Goal: Task Accomplishment & Management: Use online tool/utility

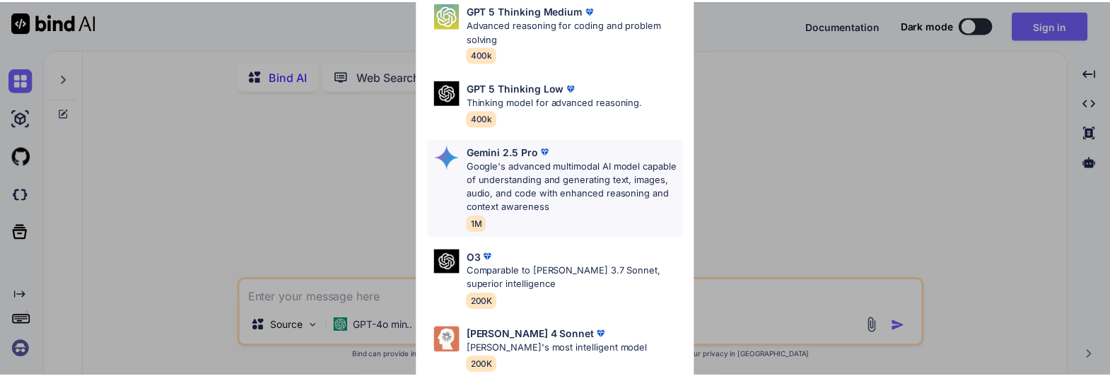
scroll to position [156, 0]
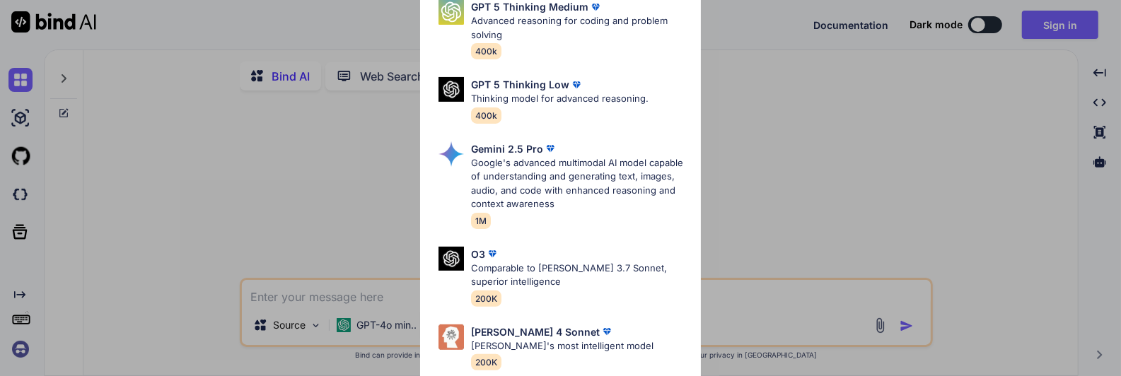
click at [1058, 27] on div "Ultra Models GPT 5 OpenAI's best AI model, matches [PERSON_NAME] 4 Sonnet in In…" at bounding box center [560, 188] width 1121 height 376
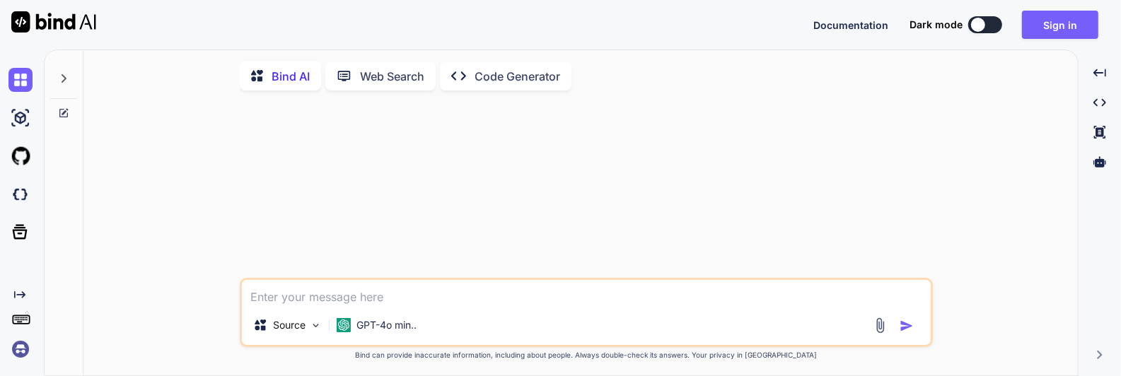
type textarea "x"
click at [1049, 25] on button "Sign in" at bounding box center [1060, 25] width 76 height 28
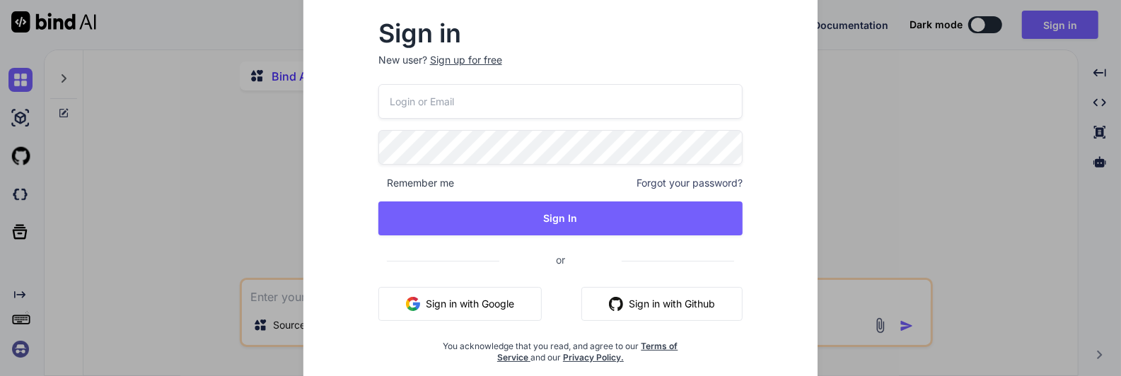
click at [467, 306] on button "Sign in with Google" at bounding box center [459, 304] width 163 height 34
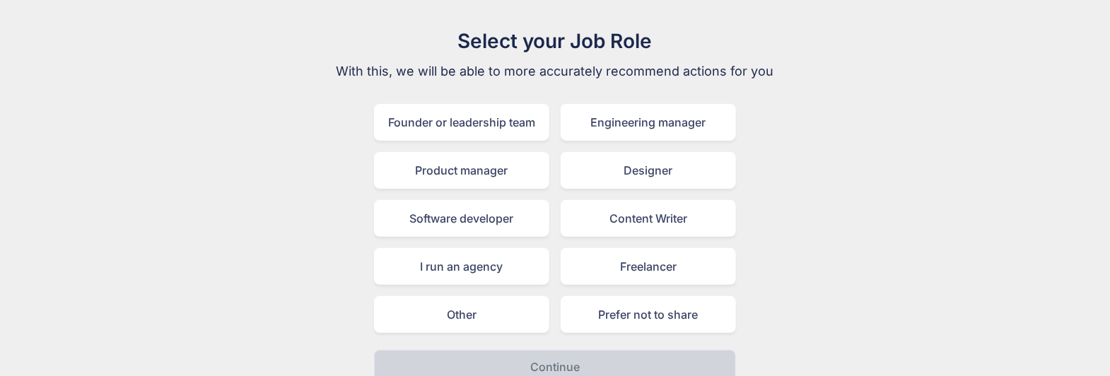
scroll to position [68, 0]
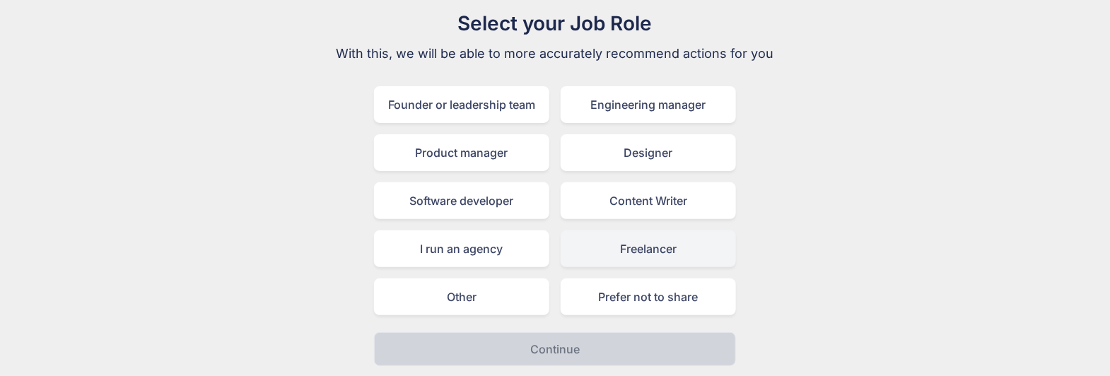
click at [611, 251] on div "Freelancer" at bounding box center [648, 248] width 175 height 37
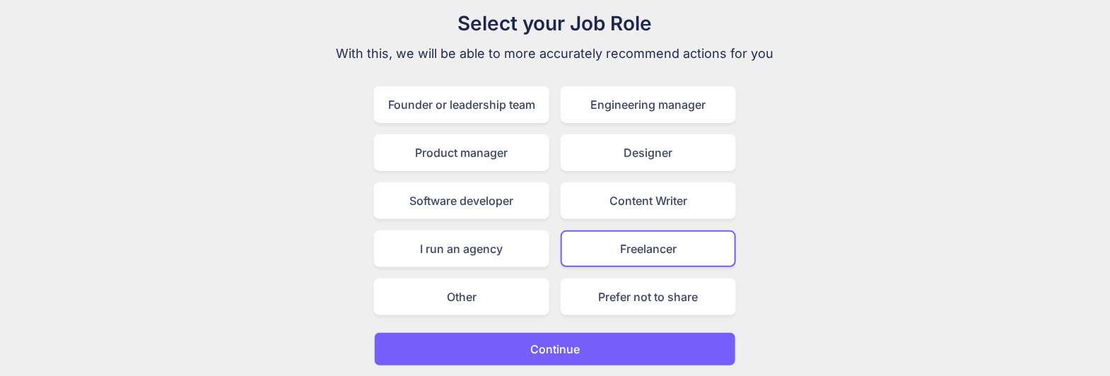
click at [578, 349] on p "Continue" at bounding box center [554, 349] width 49 height 17
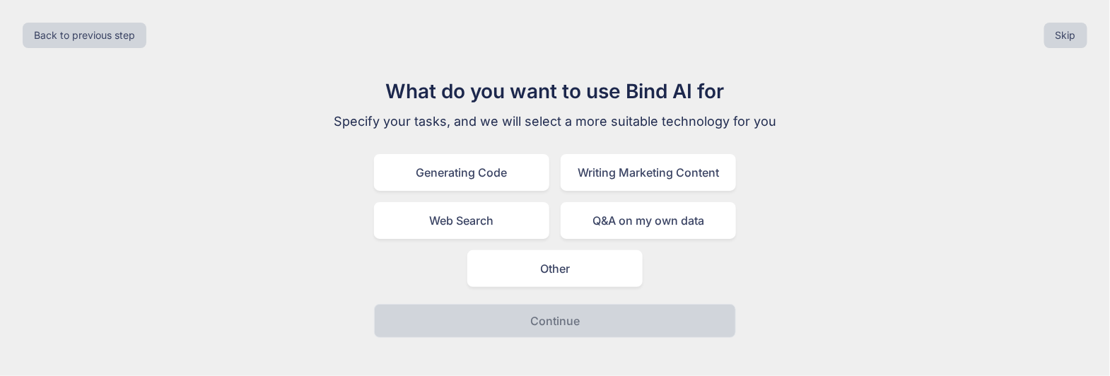
scroll to position [0, 0]
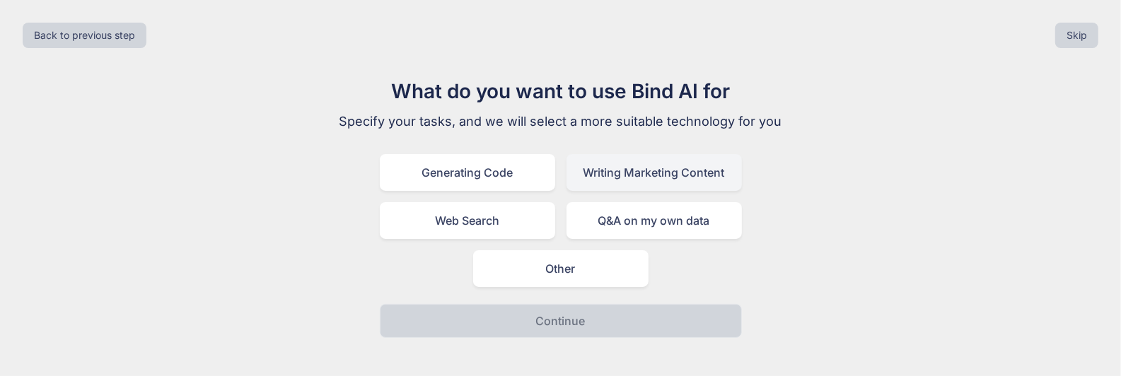
click at [593, 169] on div "Writing Marketing Content" at bounding box center [653, 172] width 175 height 37
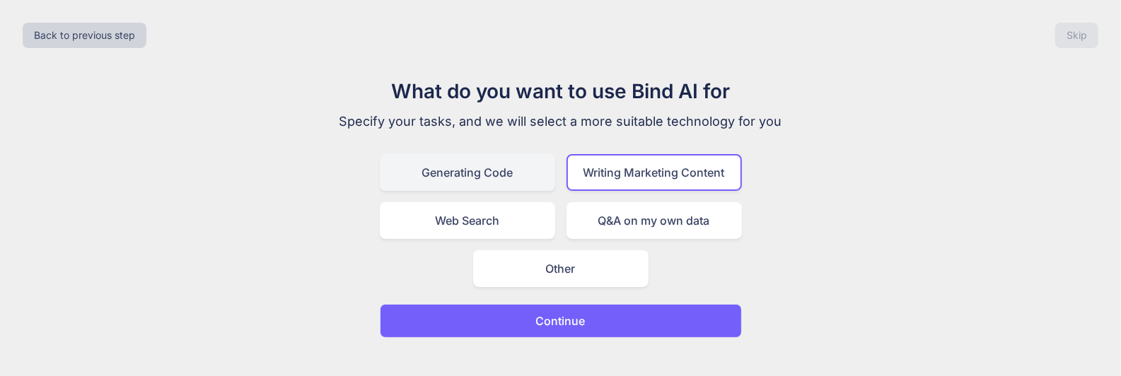
click at [524, 164] on div "Generating Code" at bounding box center [467, 172] width 175 height 37
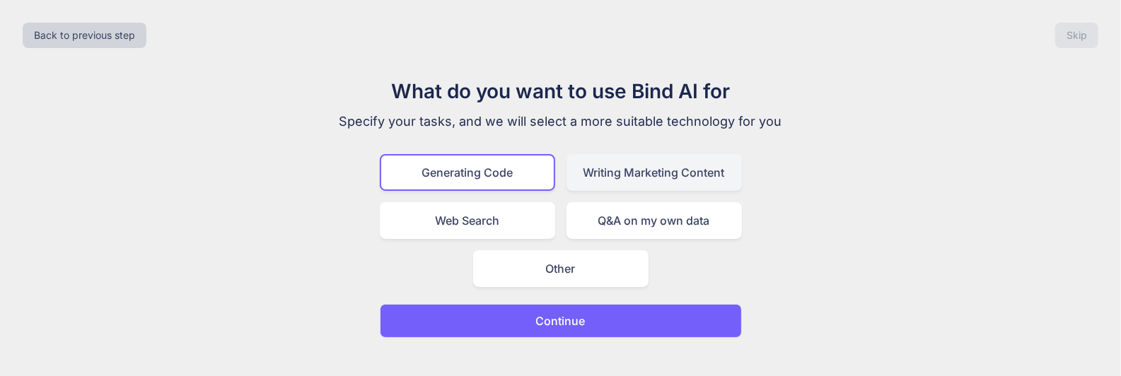
click at [604, 173] on div "Writing Marketing Content" at bounding box center [653, 172] width 175 height 37
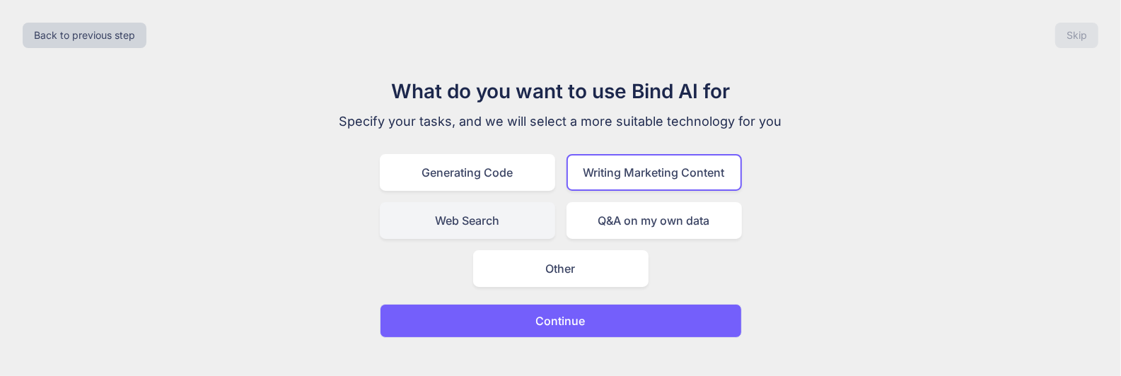
click at [526, 214] on div "Web Search" at bounding box center [467, 220] width 175 height 37
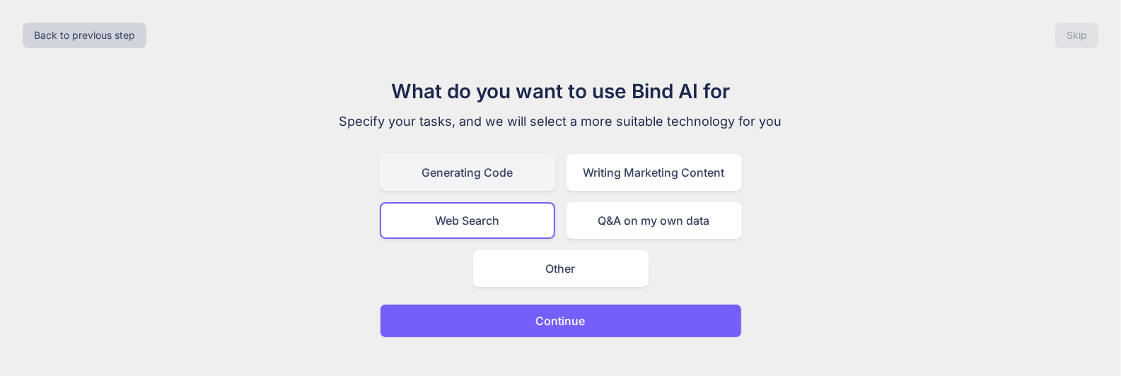
click at [525, 180] on div "Generating Code" at bounding box center [467, 172] width 175 height 37
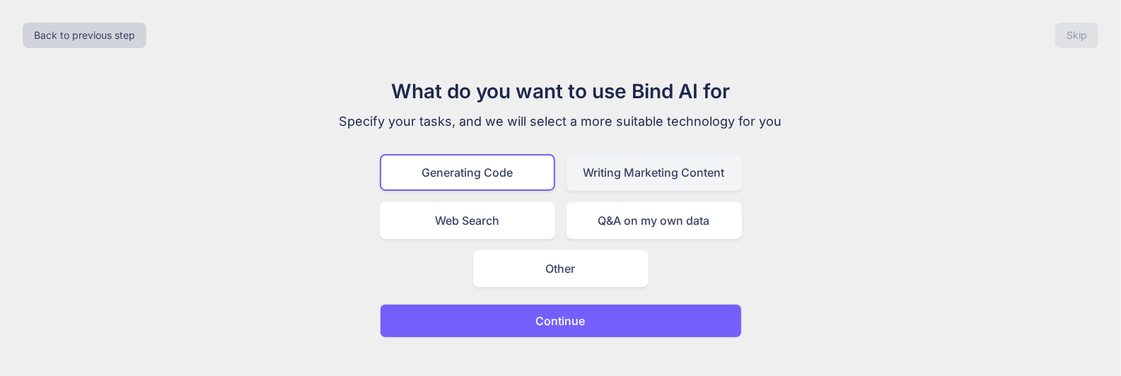
click at [608, 180] on div "Writing Marketing Content" at bounding box center [653, 172] width 175 height 37
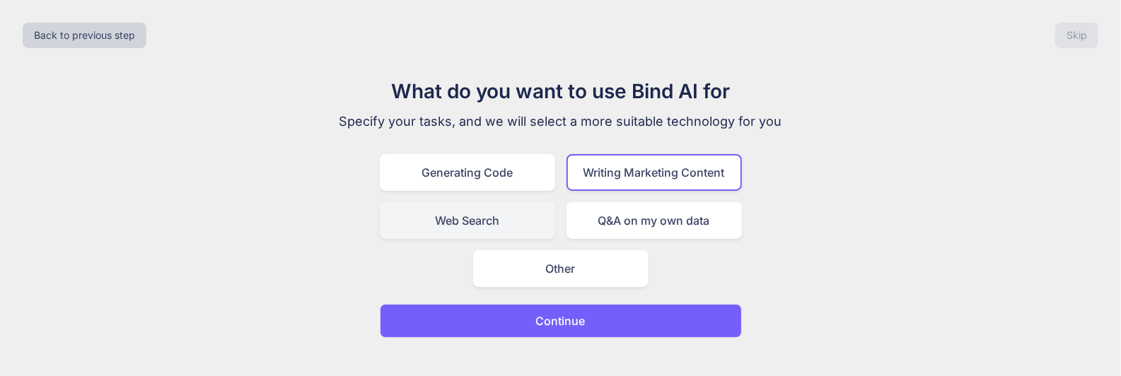
click at [540, 221] on div "Web Search" at bounding box center [467, 220] width 175 height 37
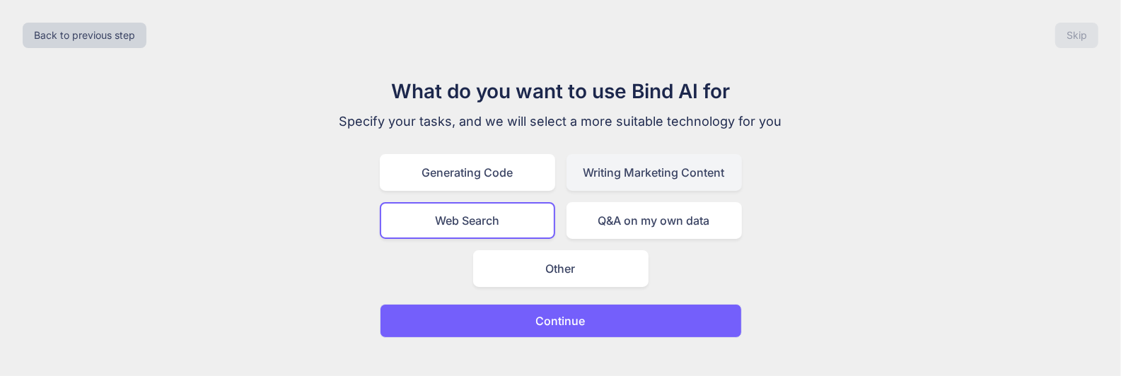
click at [627, 176] on div "Writing Marketing Content" at bounding box center [653, 172] width 175 height 37
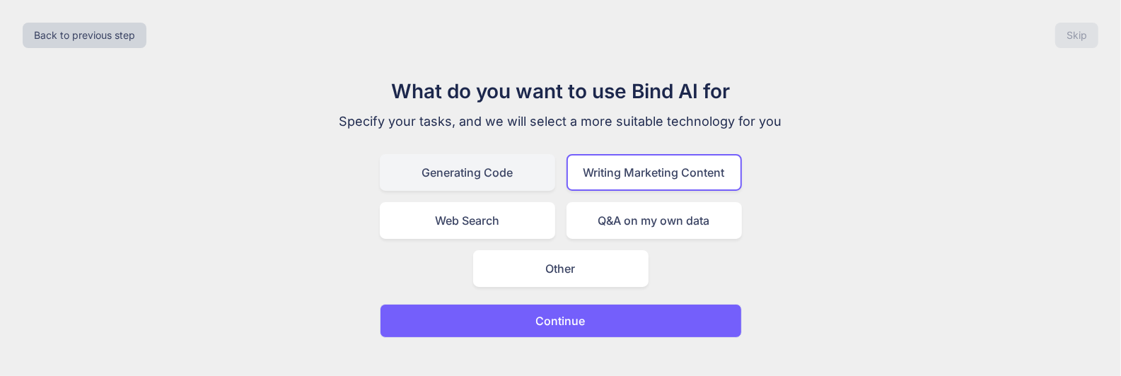
click at [532, 177] on div "Generating Code" at bounding box center [467, 172] width 175 height 37
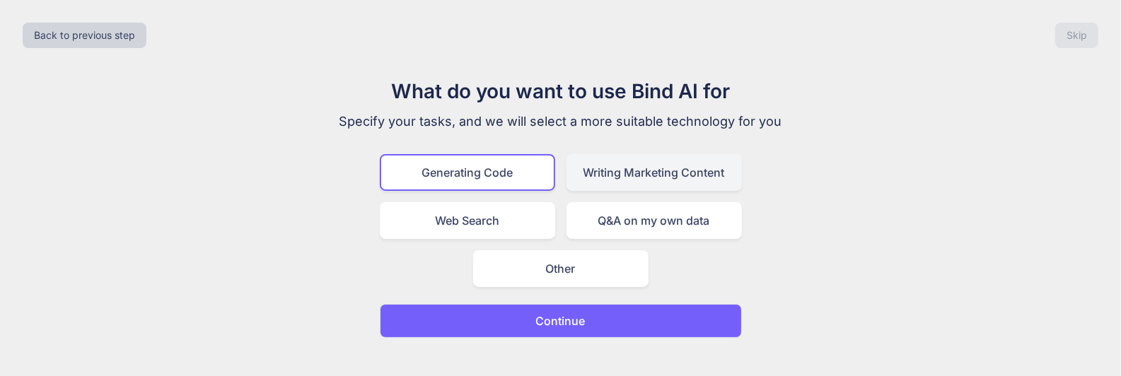
click at [570, 179] on div "Writing Marketing Content" at bounding box center [653, 172] width 175 height 37
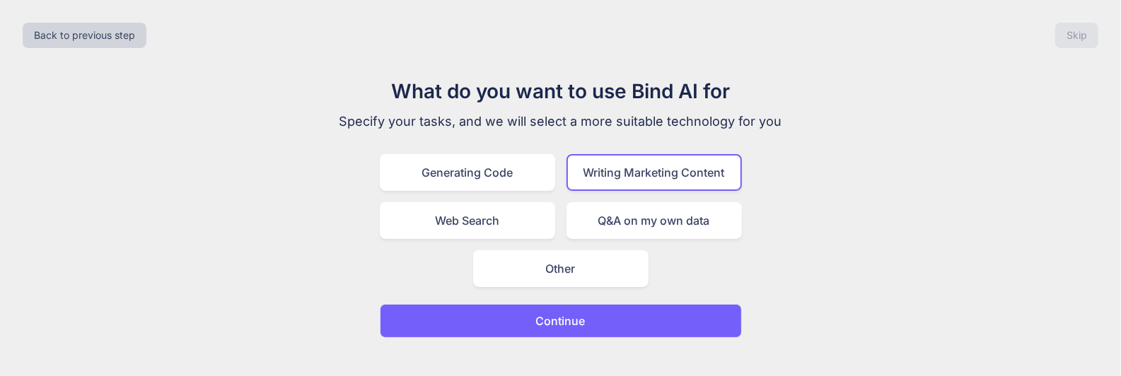
drag, startPoint x: 566, startPoint y: 322, endPoint x: 314, endPoint y: 233, distance: 266.8
click at [314, 233] on div "What do you want to use Bind AI for Specify your tasks, and we will select a mo…" at bounding box center [560, 207] width 1098 height 262
click at [487, 166] on div "Generating Code" at bounding box center [467, 172] width 175 height 37
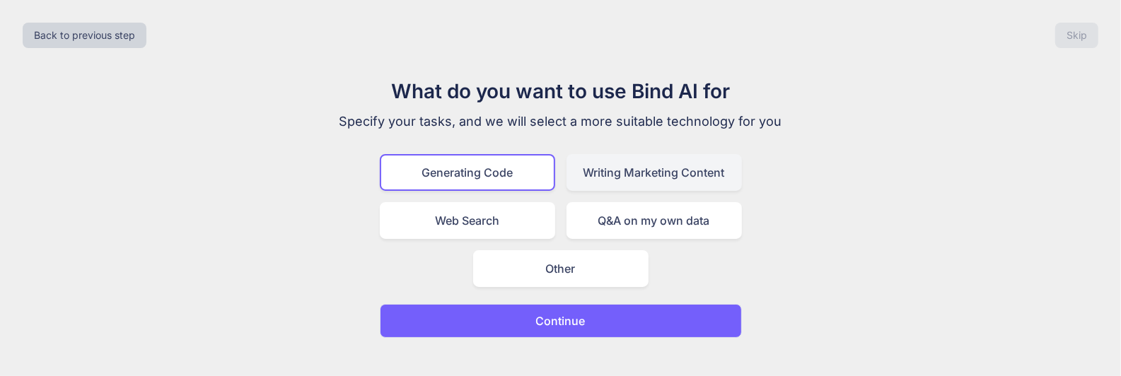
drag, startPoint x: 558, startPoint y: 315, endPoint x: 622, endPoint y: 173, distance: 156.6
click at [622, 173] on div "What do you want to use Bind AI for Specify your tasks, and we will select a mo…" at bounding box center [560, 207] width 475 height 262
click at [622, 173] on div "Writing Marketing Content" at bounding box center [653, 172] width 175 height 37
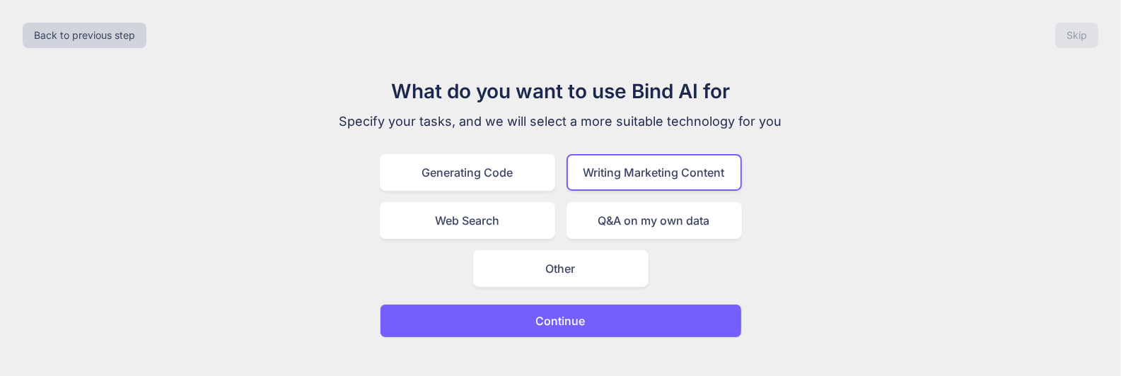
click at [578, 322] on p "Continue" at bounding box center [560, 321] width 49 height 17
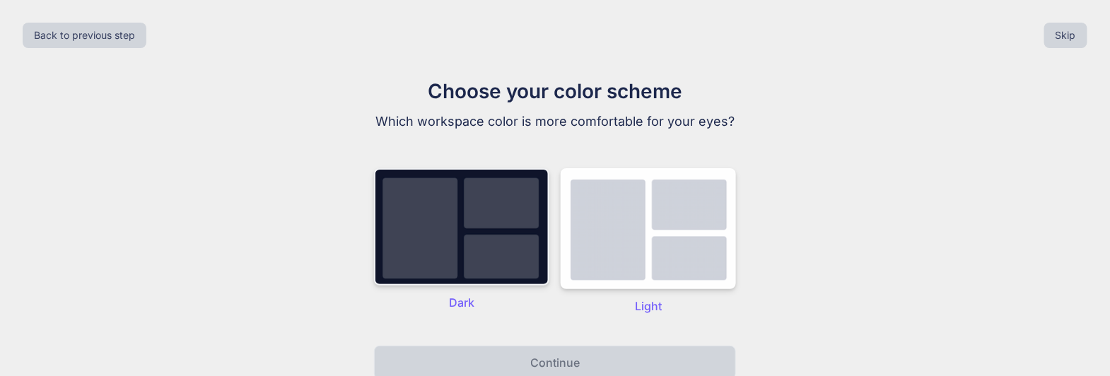
click at [485, 254] on img at bounding box center [461, 226] width 175 height 117
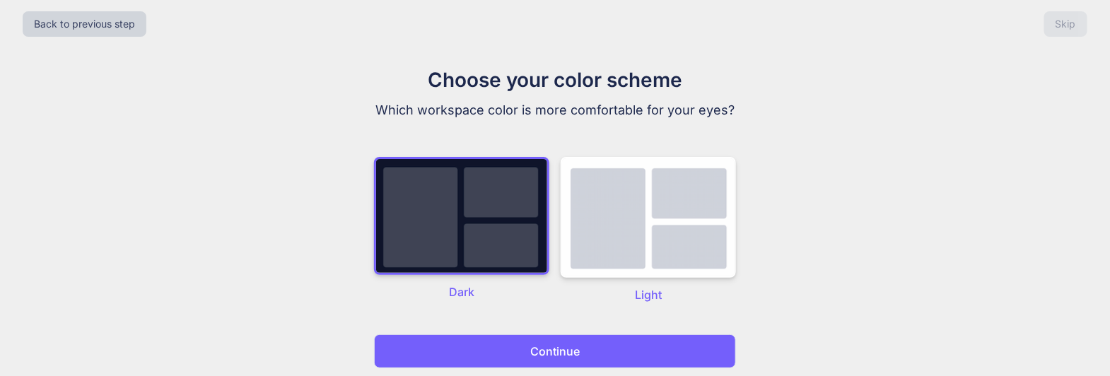
scroll to position [14, 0]
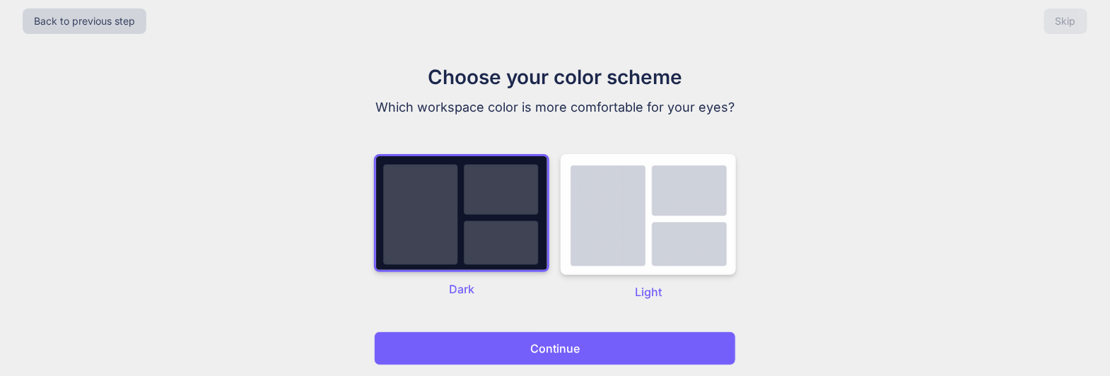
click at [568, 354] on p "Continue" at bounding box center [554, 348] width 49 height 17
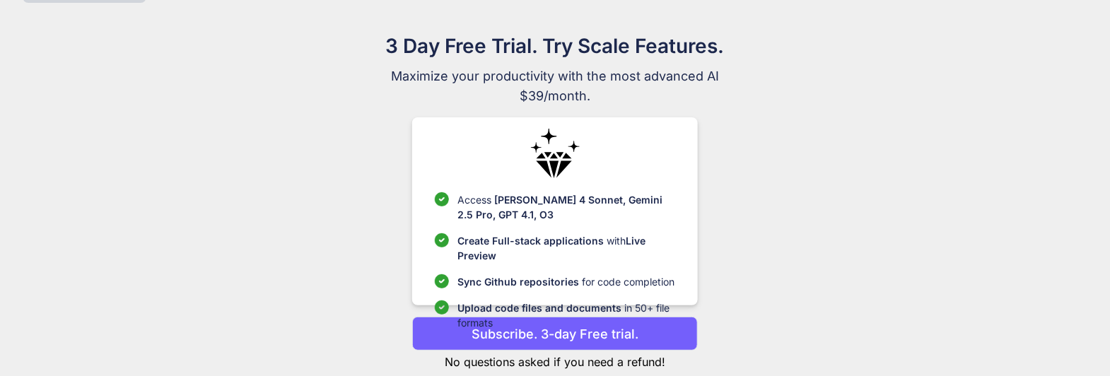
scroll to position [79, 0]
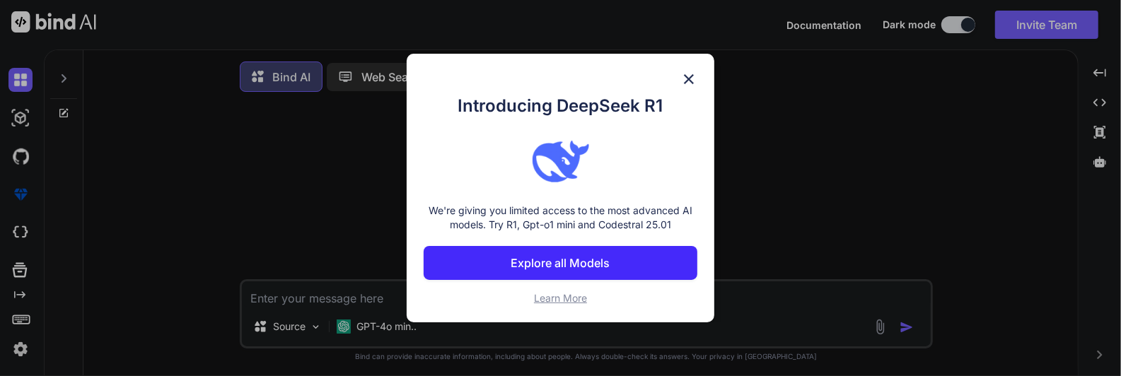
click at [565, 270] on p "Explore all Models" at bounding box center [560, 263] width 99 height 17
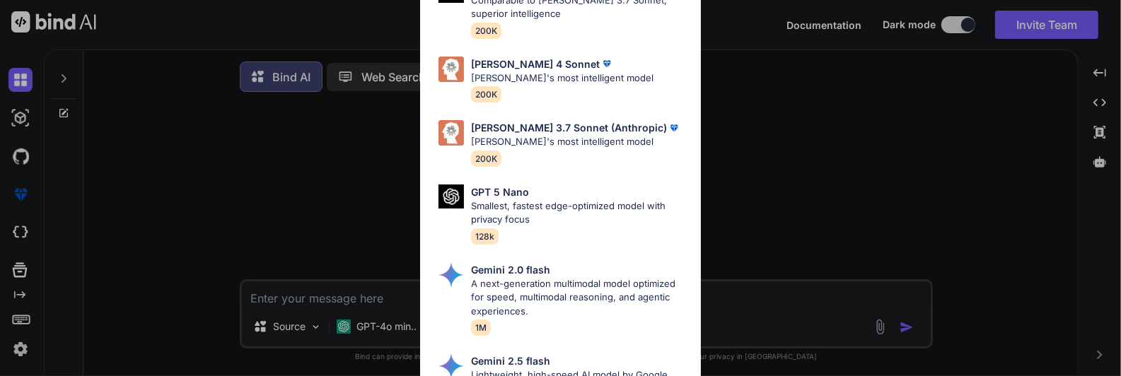
scroll to position [805, 0]
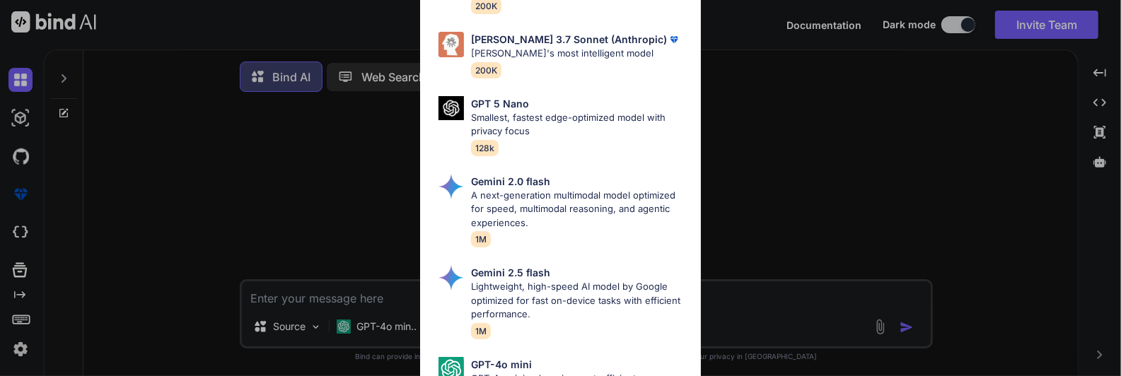
click at [965, 174] on div "All GPT 5 Mini Smaller, fast variant balancing speed and capability for light t…" at bounding box center [560, 188] width 1121 height 376
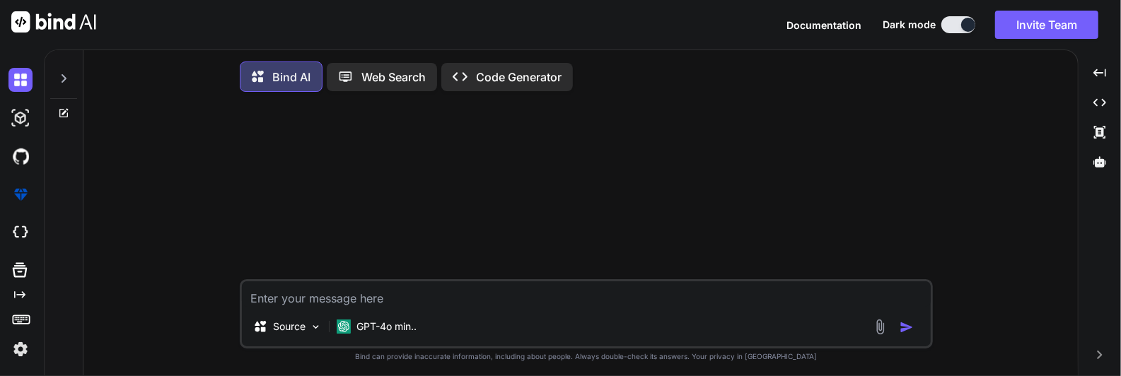
click at [21, 354] on img at bounding box center [20, 349] width 24 height 24
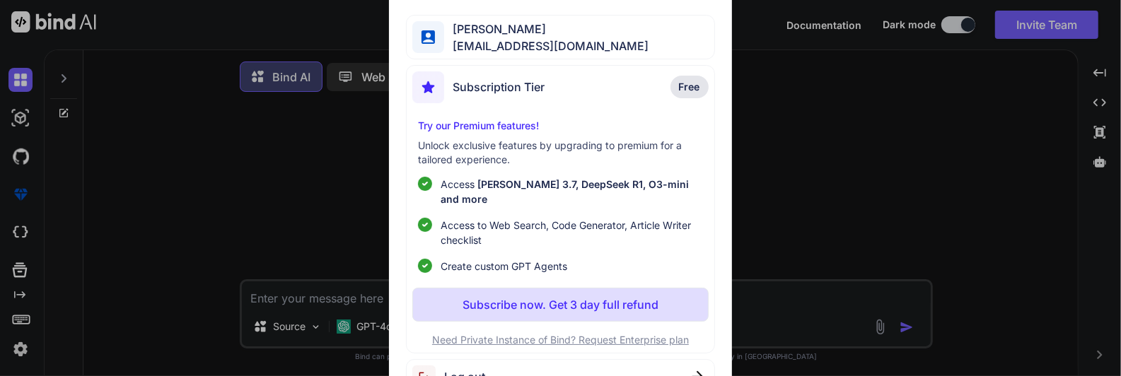
click at [21, 354] on div "My profile [PERSON_NAME] [EMAIL_ADDRESS][DOMAIN_NAME] Subscription Tier Free Tr…" at bounding box center [560, 188] width 1121 height 376
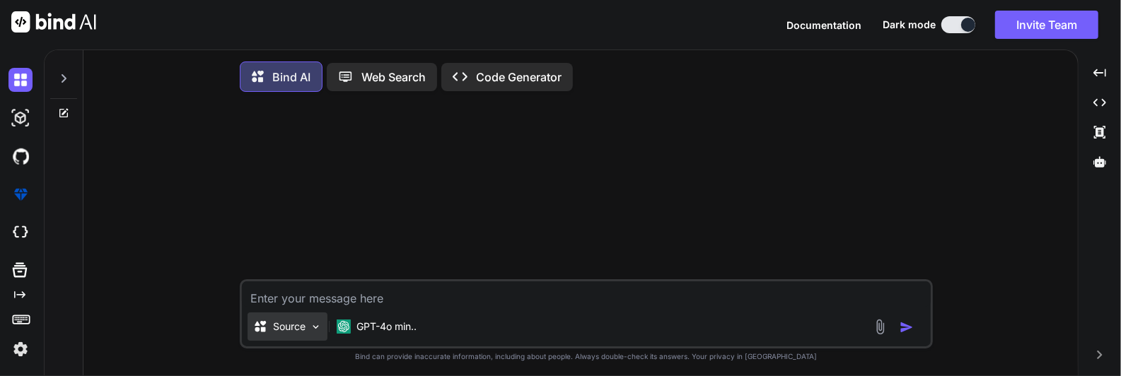
click at [314, 331] on img at bounding box center [316, 327] width 12 height 12
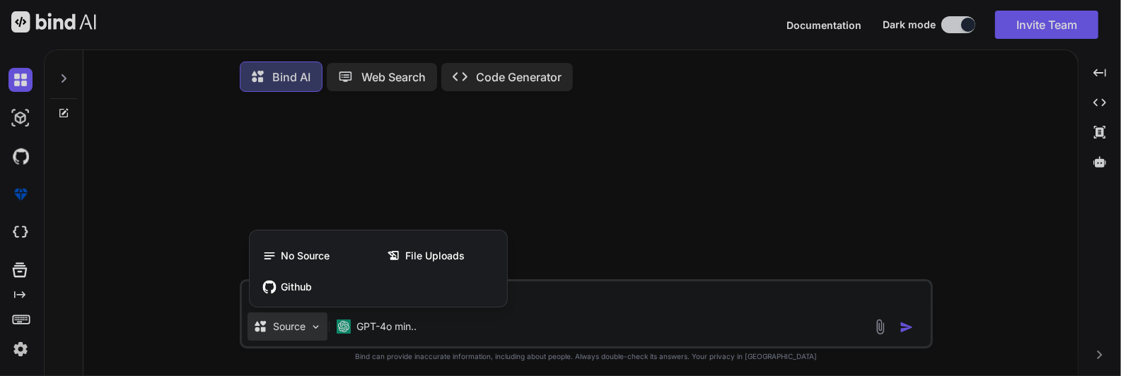
click at [317, 330] on div at bounding box center [560, 188] width 1121 height 376
